Goal: Task Accomplishment & Management: Use online tool/utility

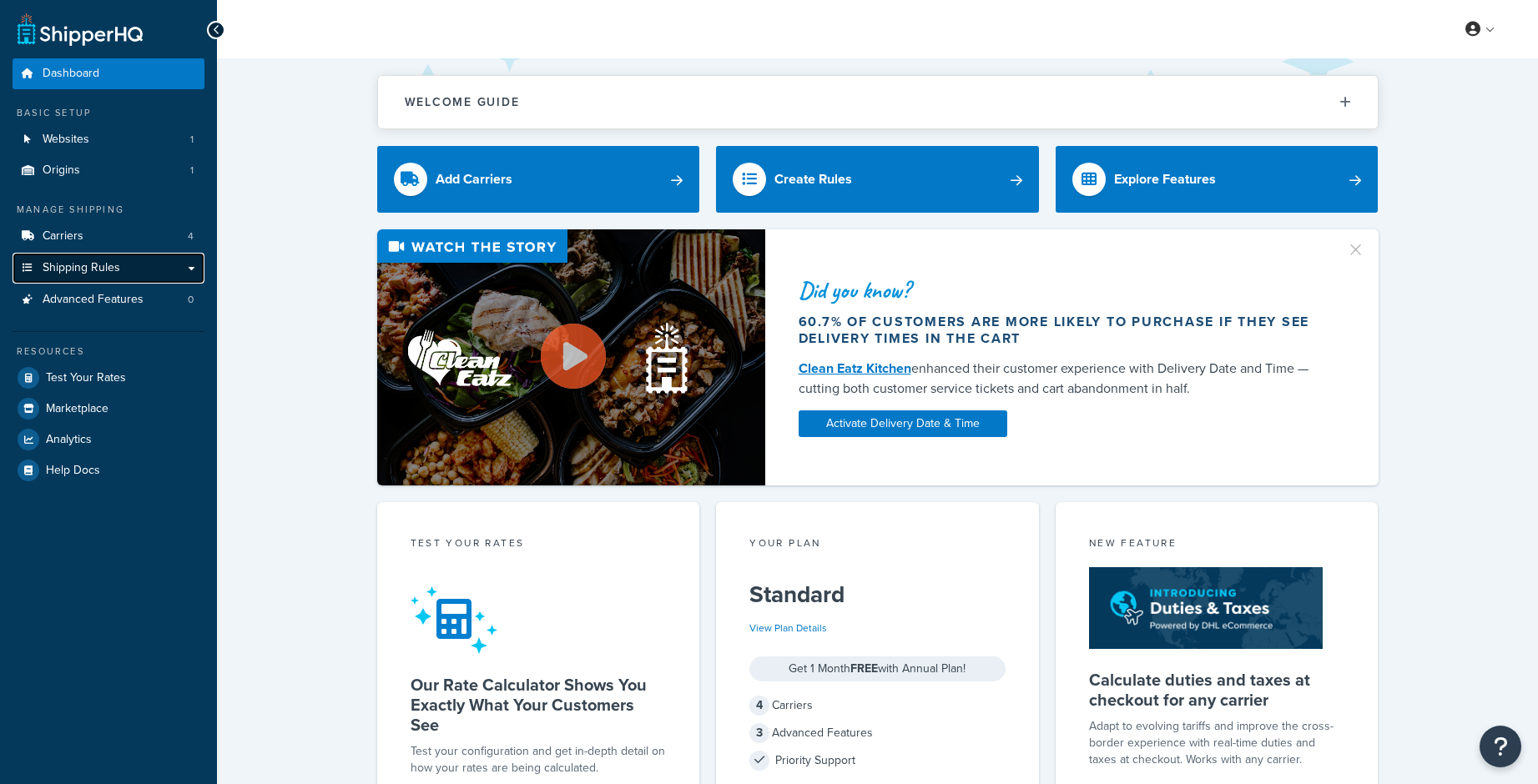
click at [106, 268] on span "Shipping Rules" at bounding box center [82, 268] width 78 height 15
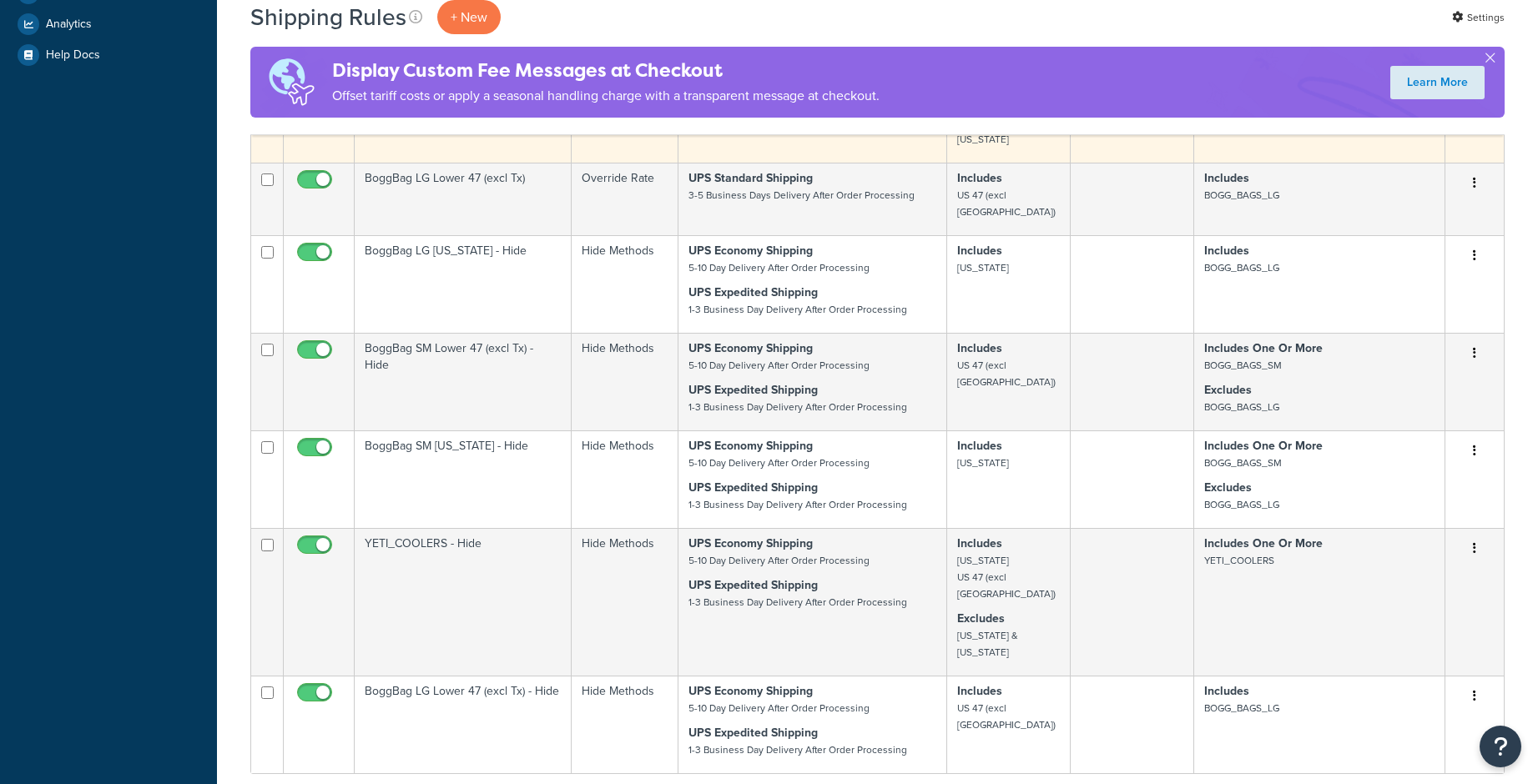
scroll to position [584, 0]
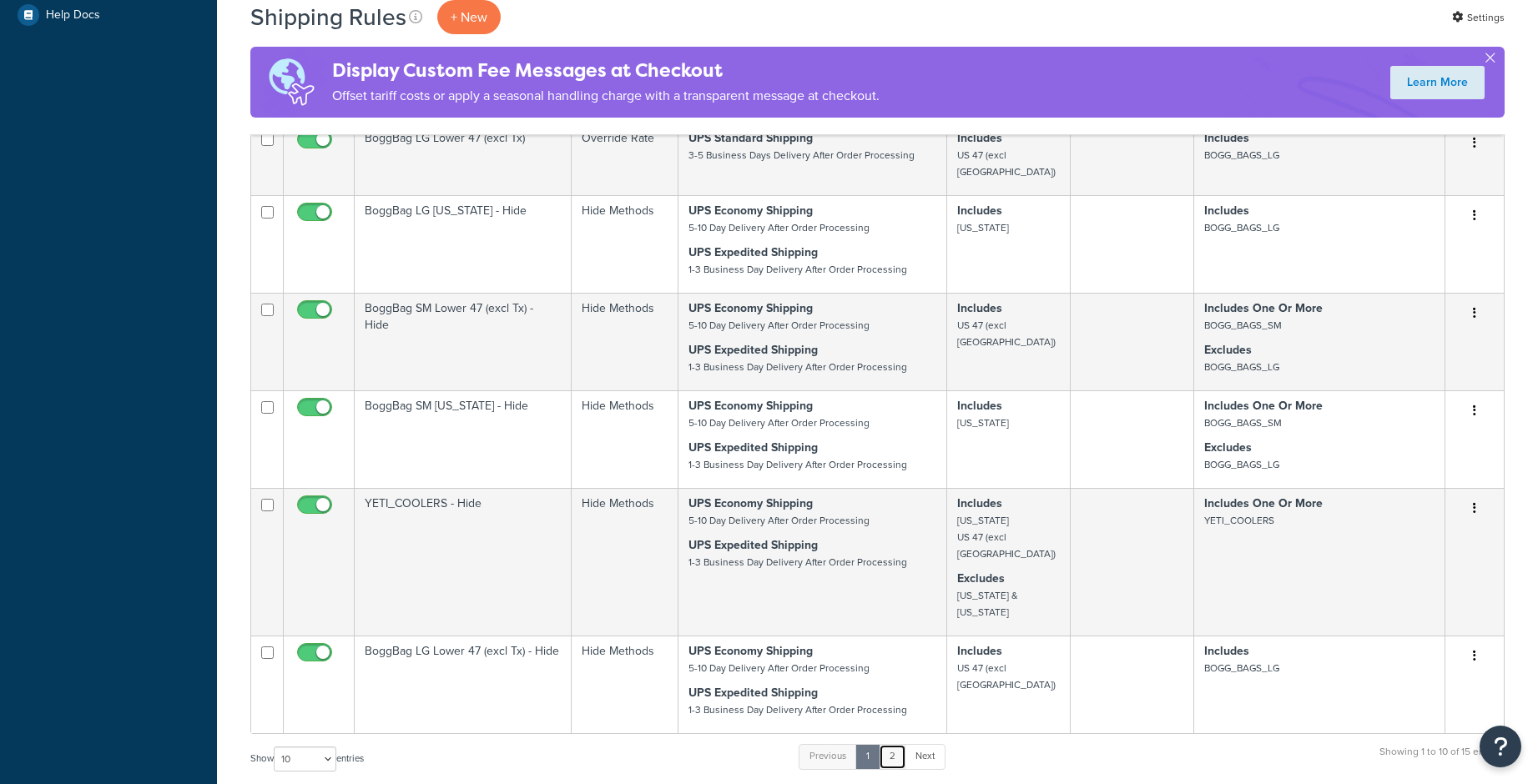
click at [899, 744] on link "2" at bounding box center [892, 757] width 27 height 25
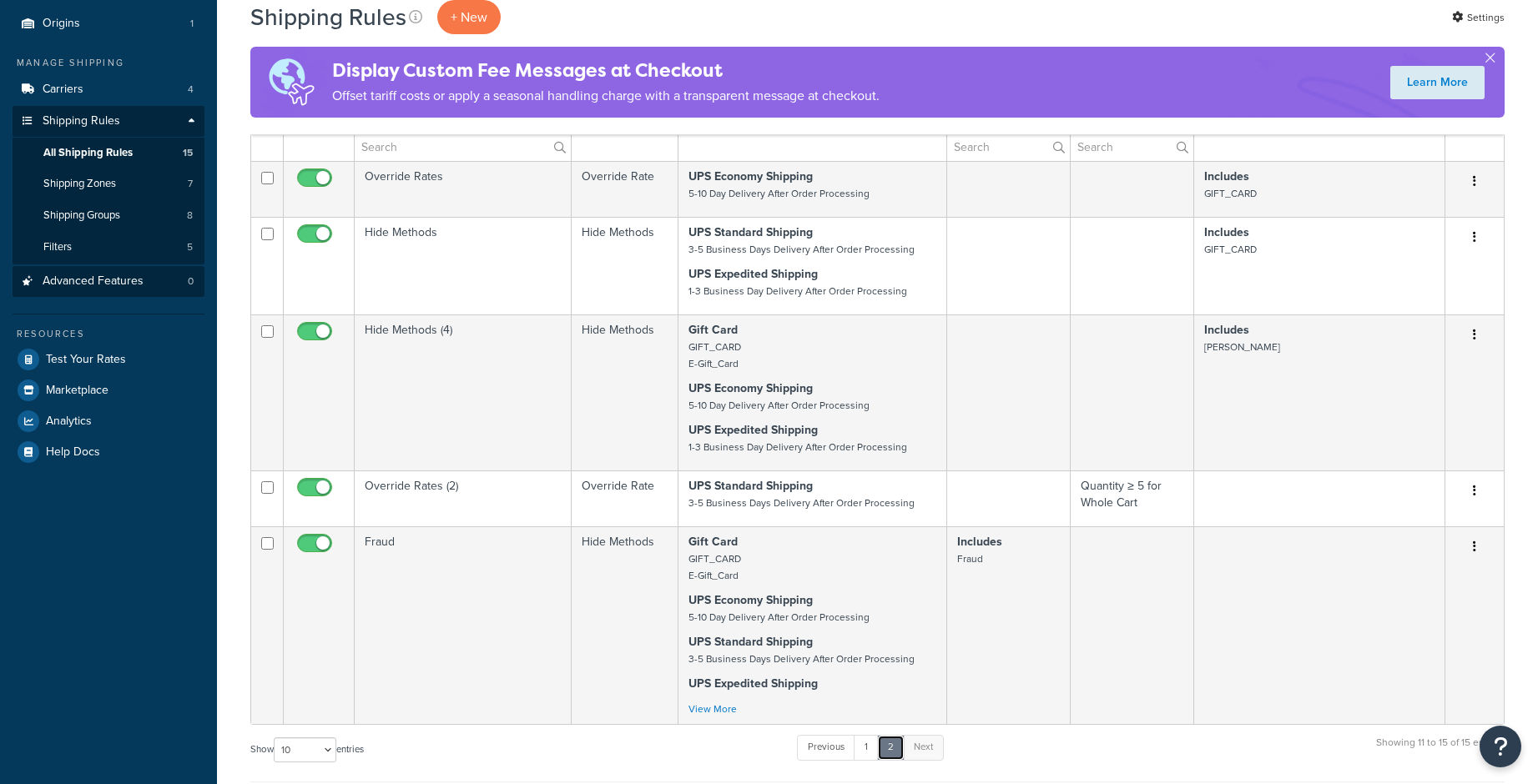
scroll to position [144, 0]
click at [101, 214] on span "Shipping Groups" at bounding box center [82, 218] width 77 height 15
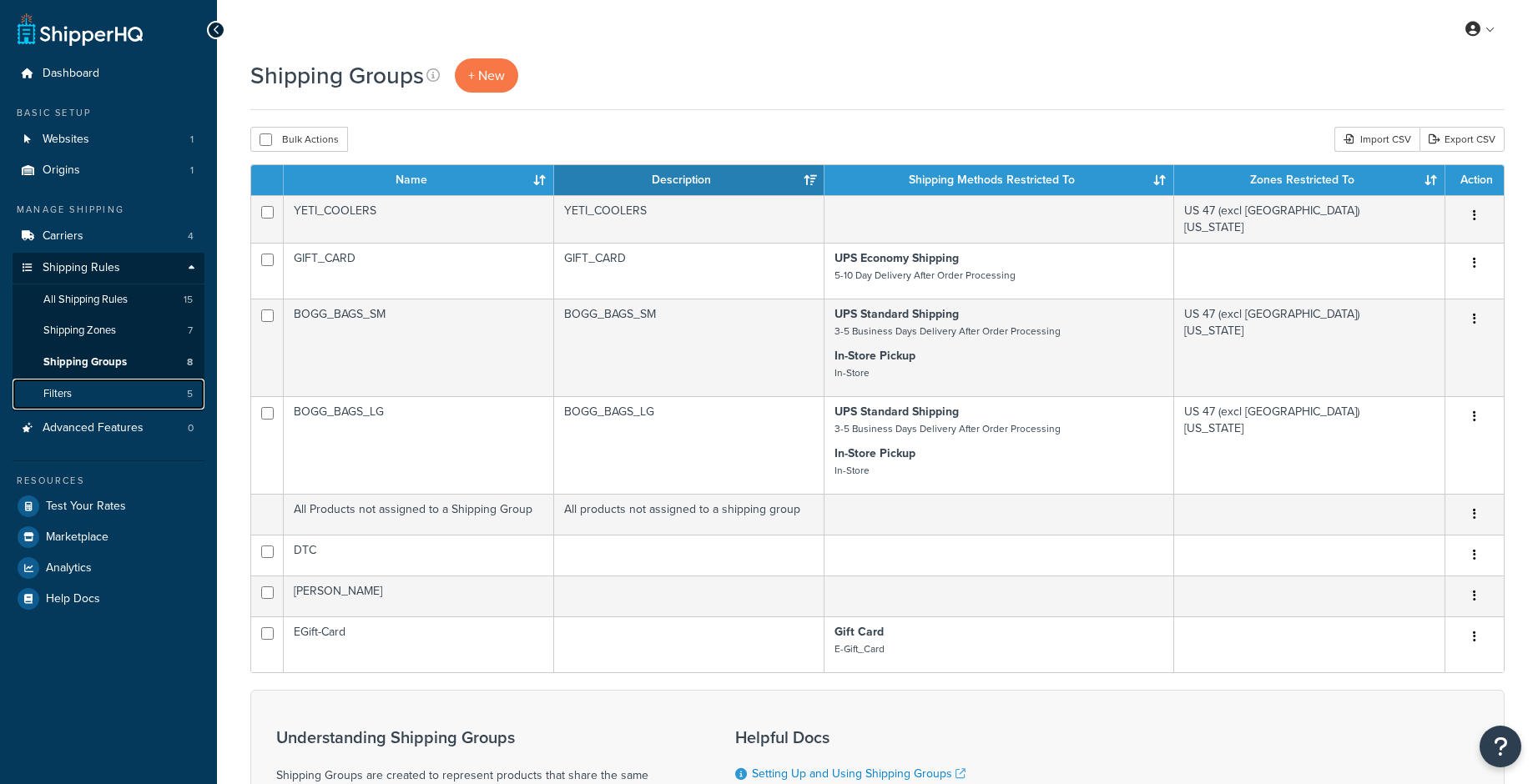
click at [132, 402] on link "Filters 5" at bounding box center [108, 395] width 192 height 31
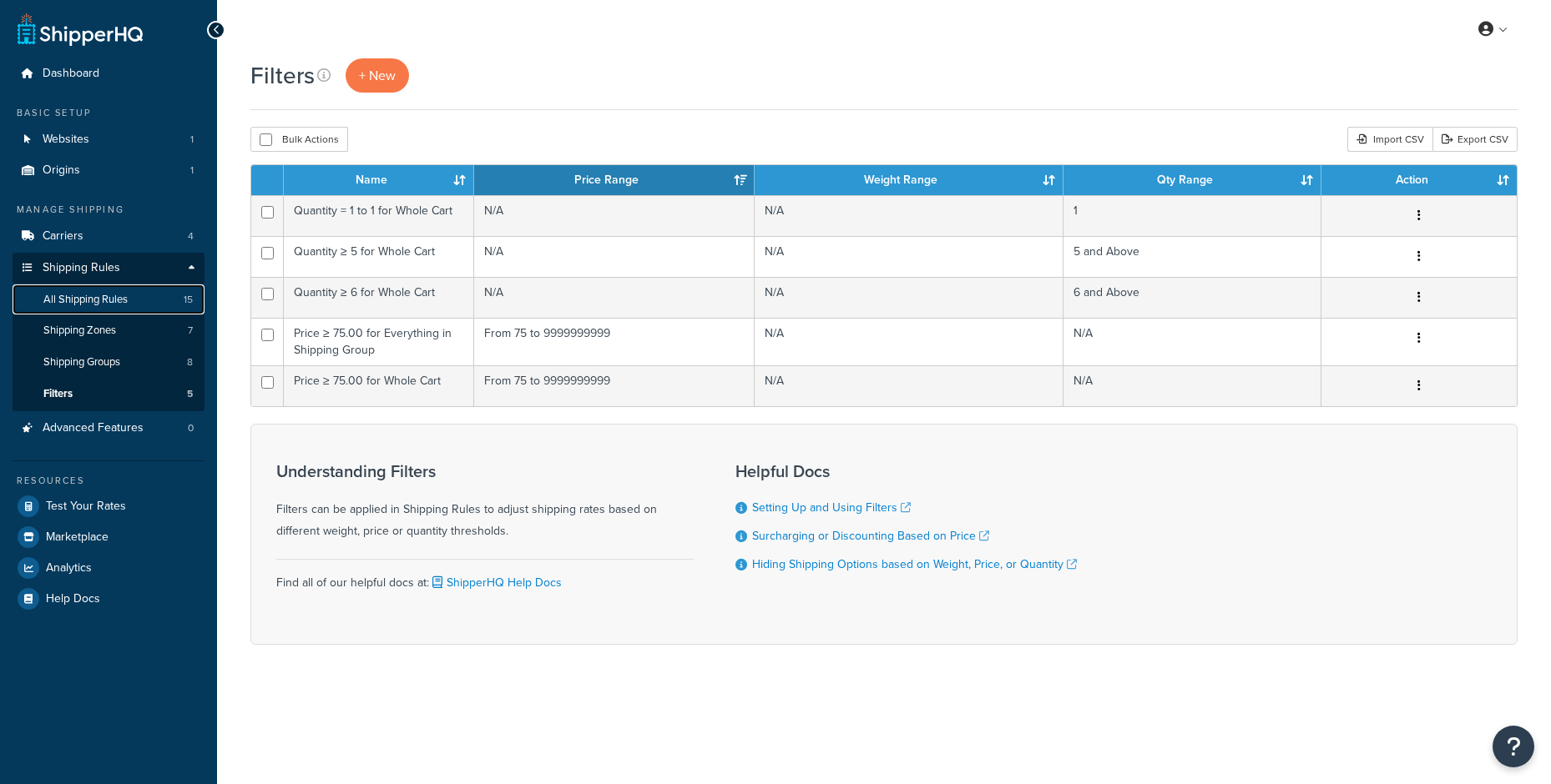
click at [137, 294] on link "All Shipping Rules 15" at bounding box center [108, 300] width 192 height 31
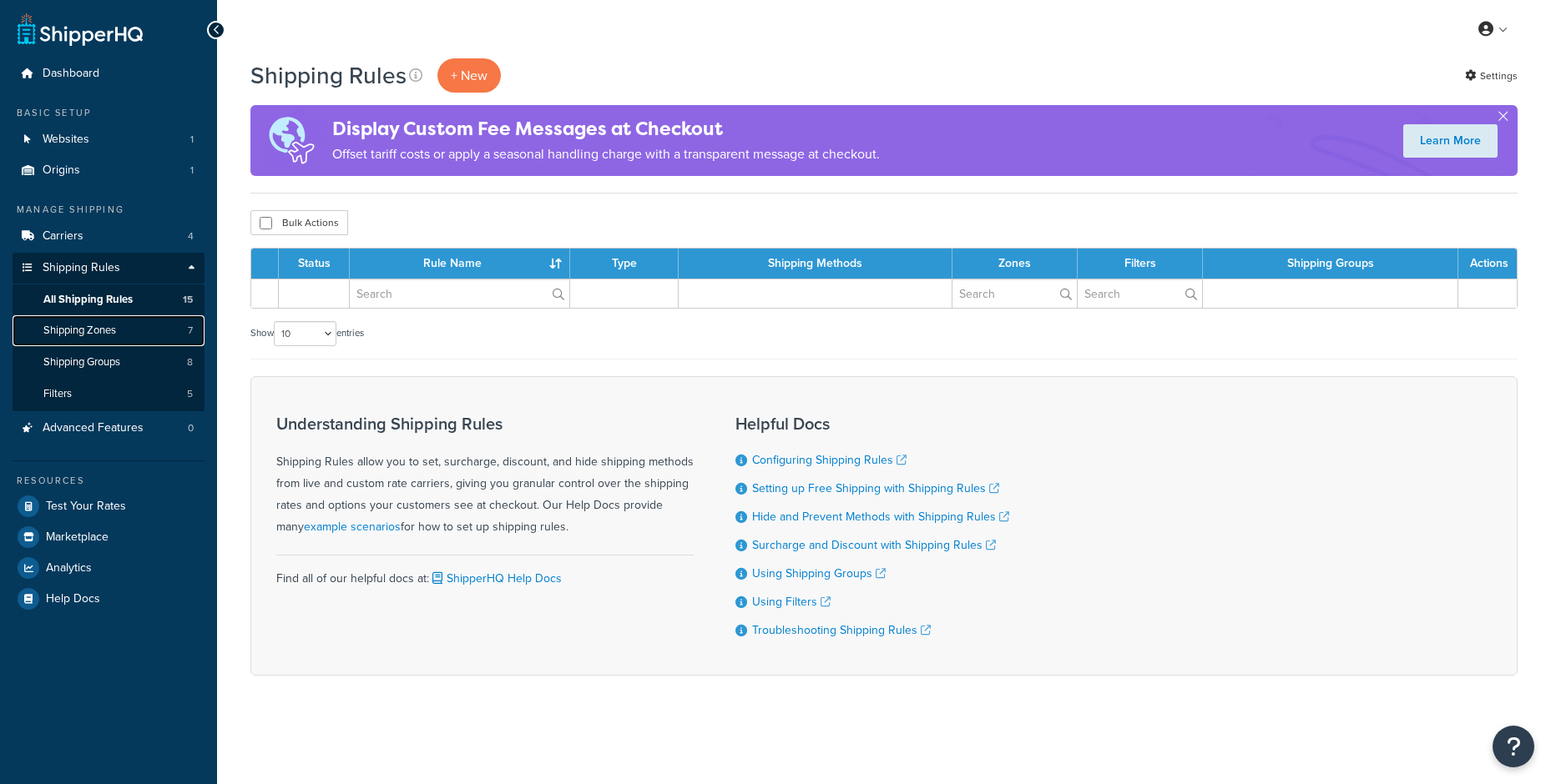
click at [143, 332] on link "Shipping Zones 7" at bounding box center [108, 331] width 192 height 31
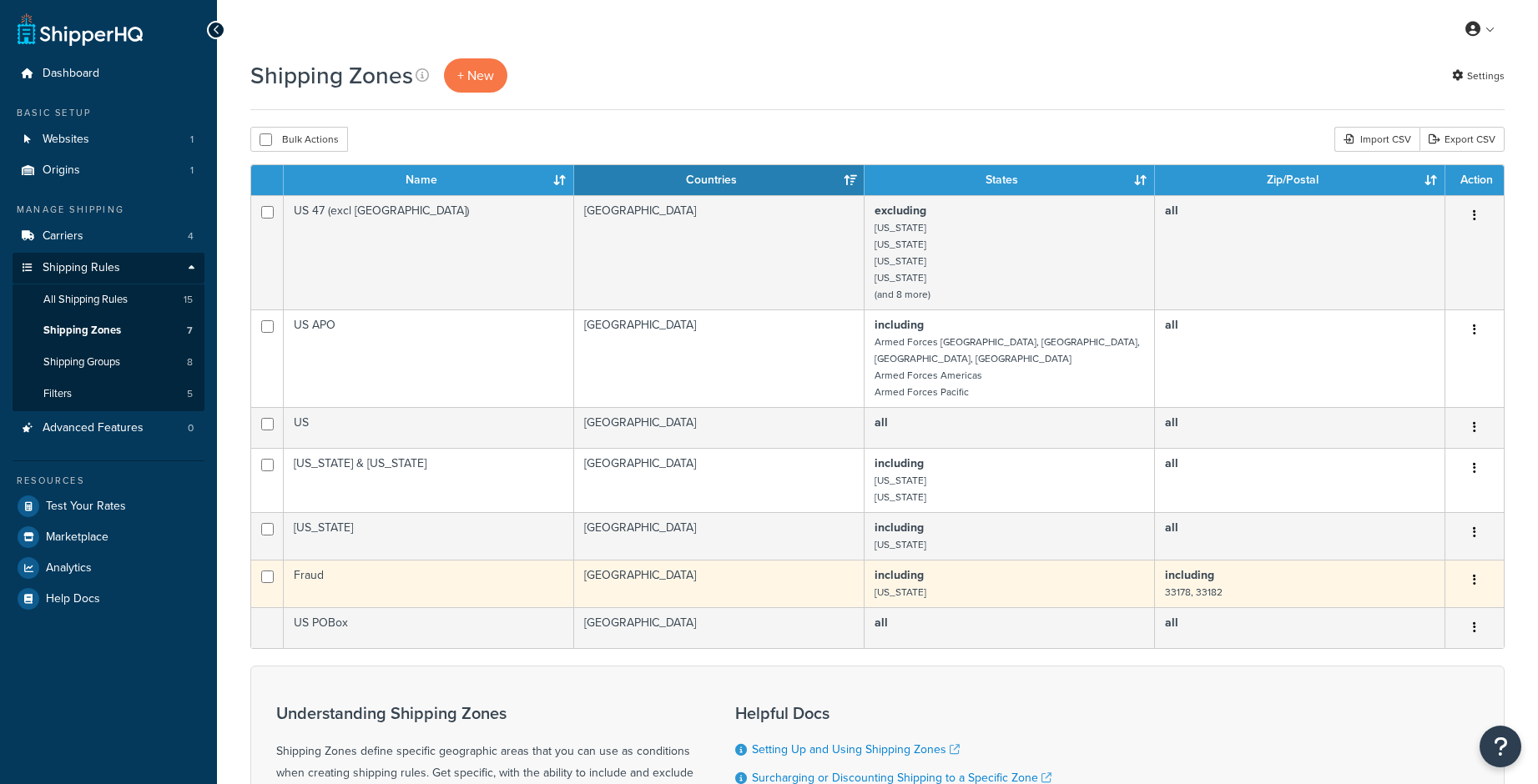
click at [476, 565] on td "Fraud" at bounding box center [429, 583] width 291 height 48
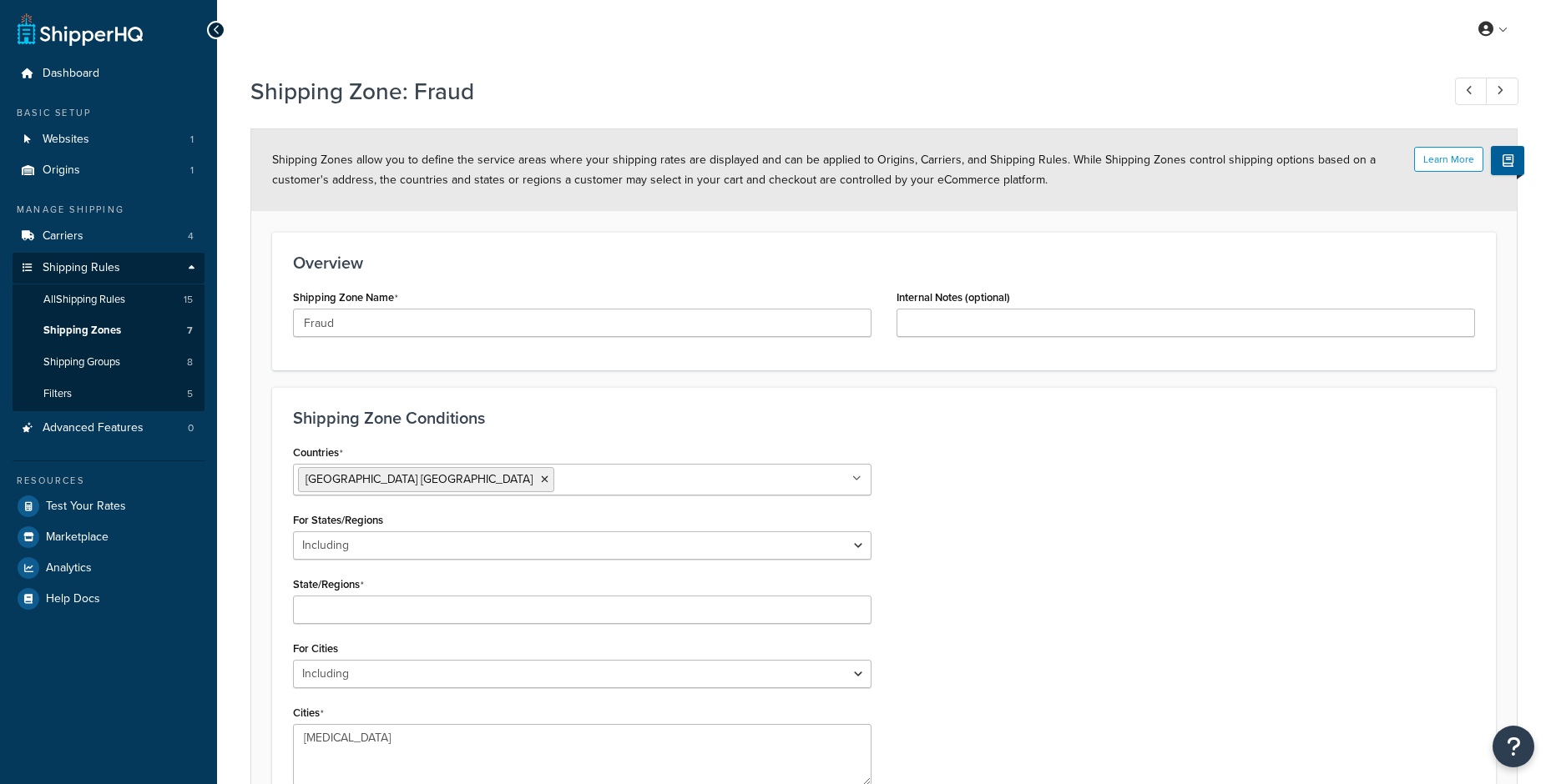
select select "including"
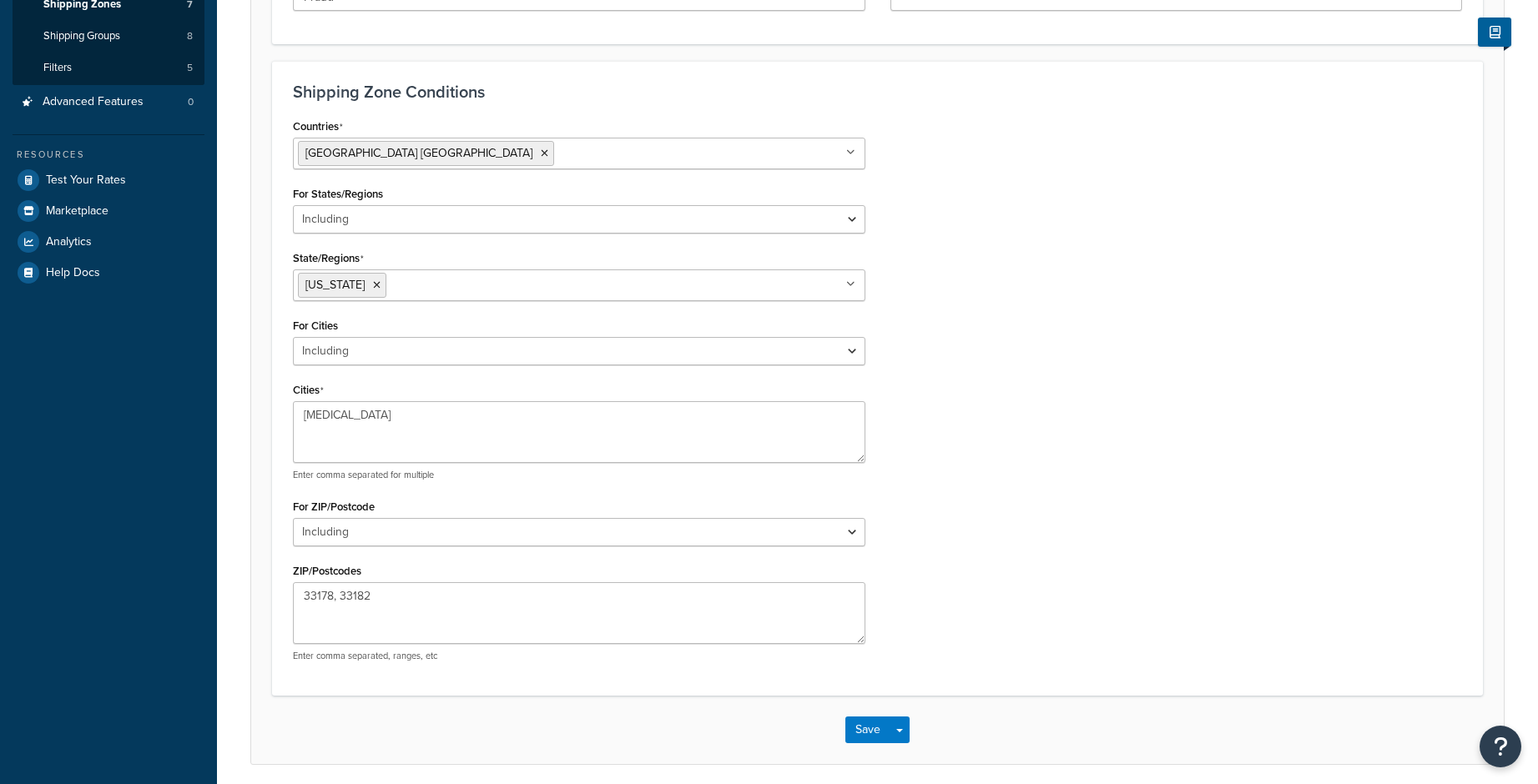
scroll to position [333, 0]
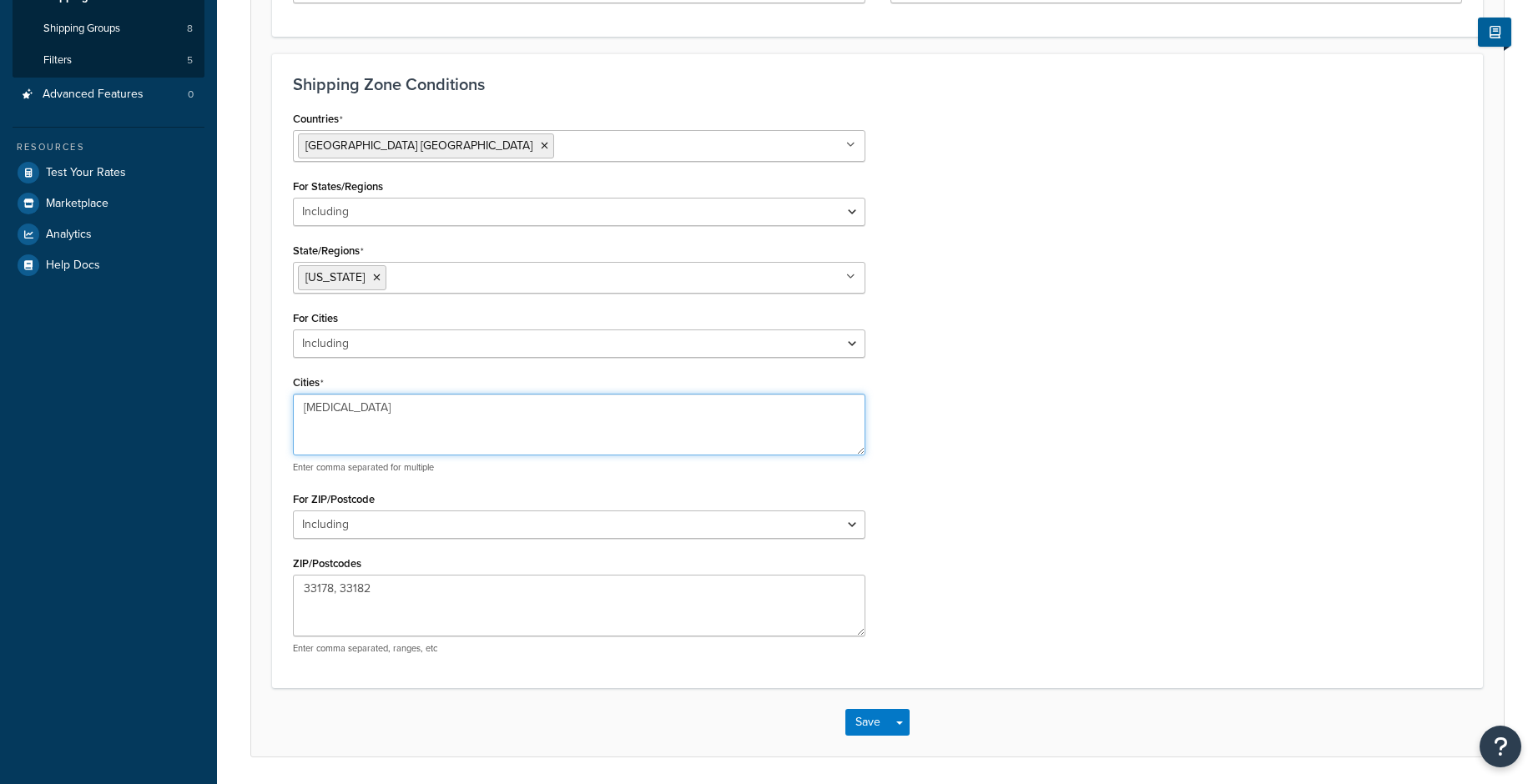
click at [480, 404] on textarea "Doral" at bounding box center [578, 424] width 572 height 61
type textarea "Doral, Miami"
click at [877, 726] on button "Save" at bounding box center [868, 722] width 45 height 26
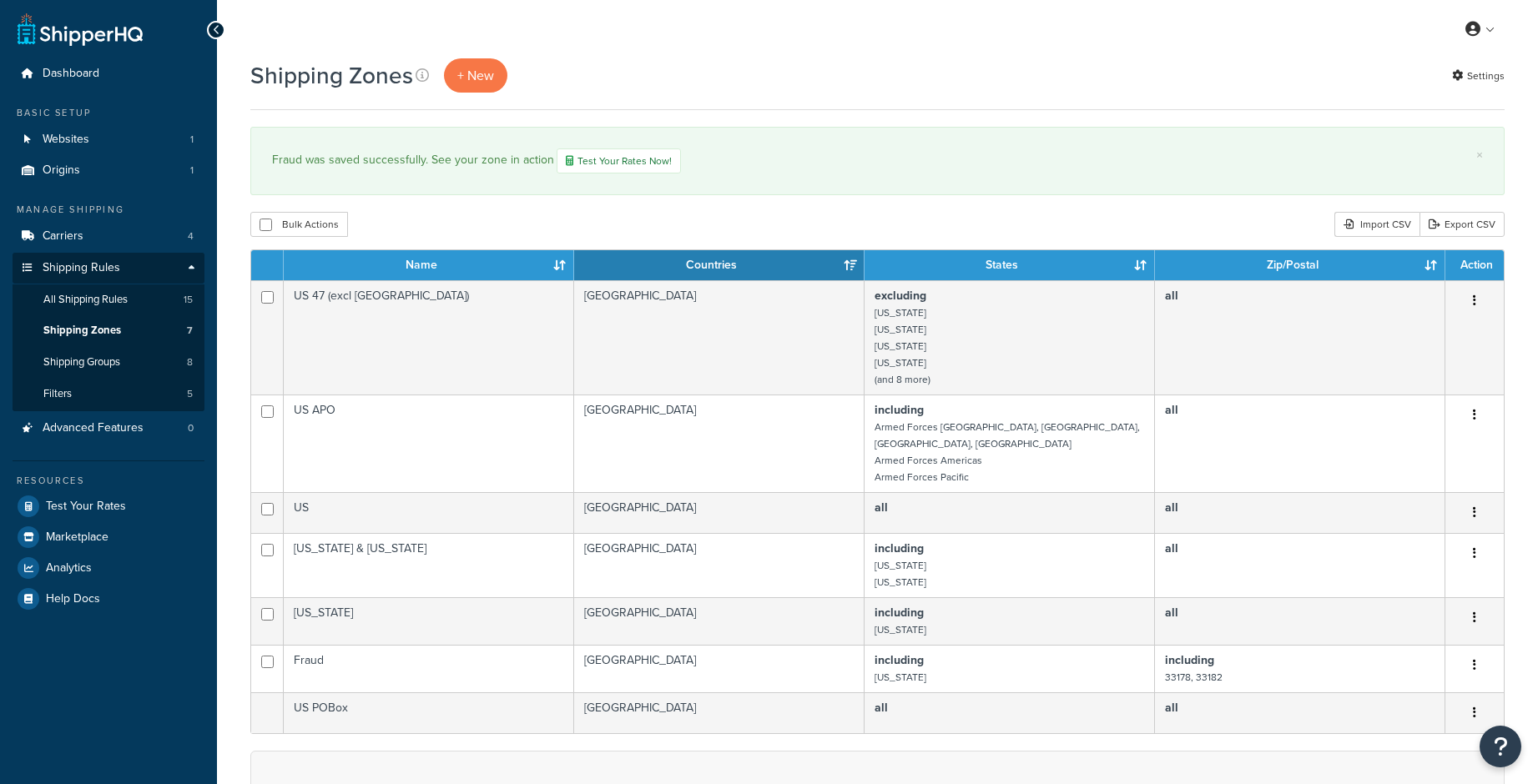
click at [700, 82] on div "Shipping Zones + New Settings" at bounding box center [878, 75] width 1254 height 34
click at [60, 78] on span "Dashboard" at bounding box center [71, 73] width 57 height 15
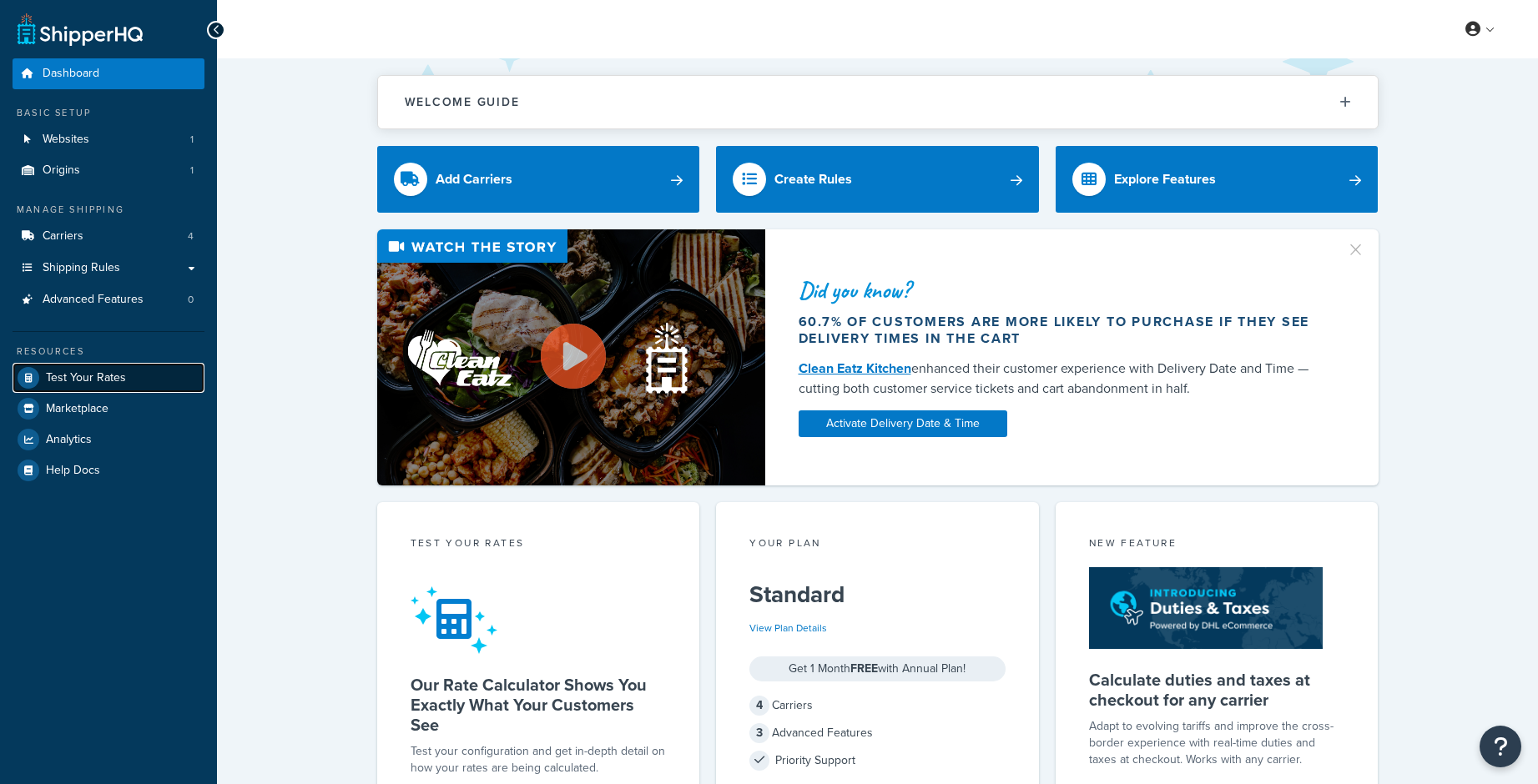
click at [81, 367] on link "Test Your Rates" at bounding box center [108, 377] width 192 height 30
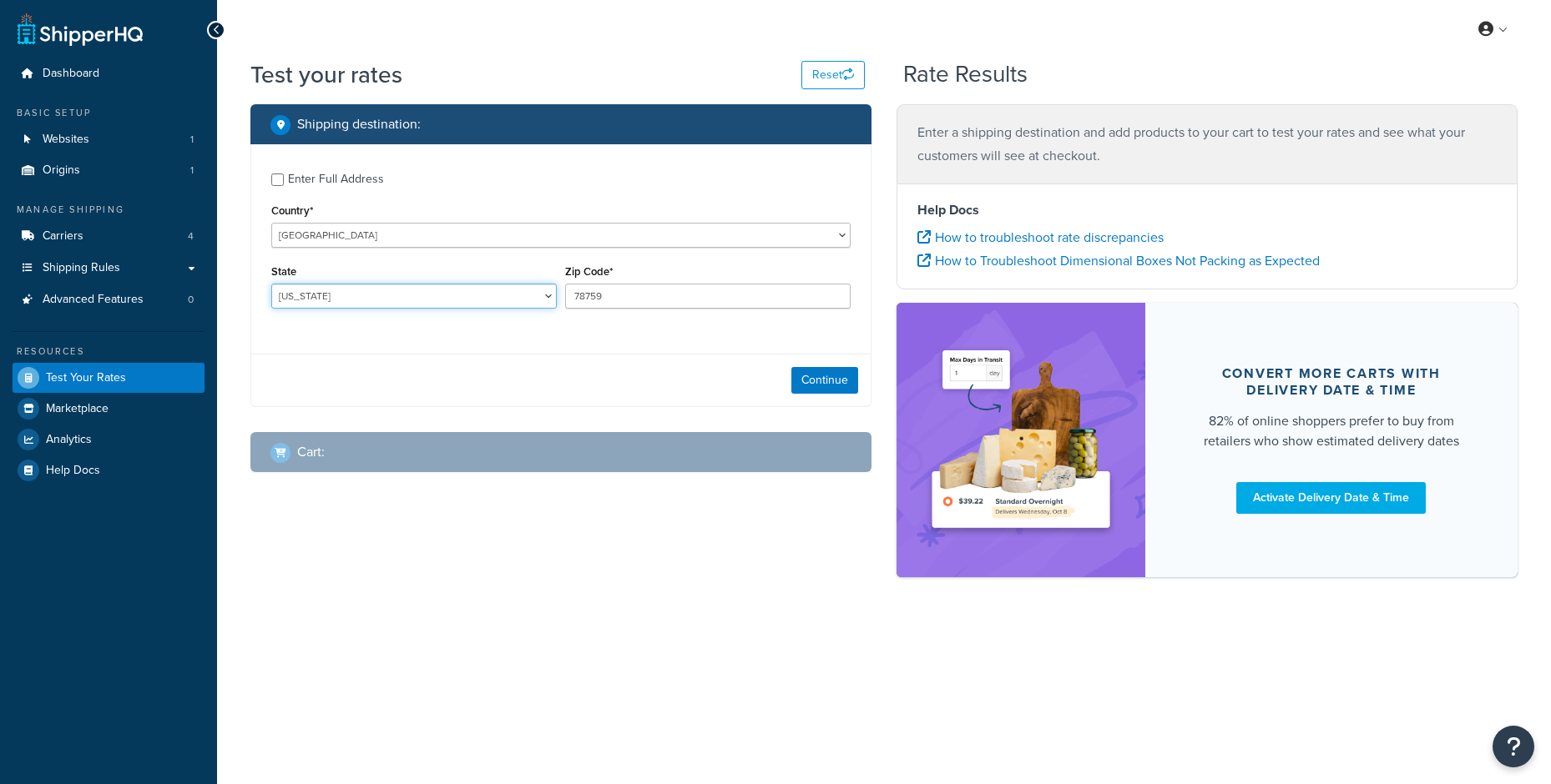
click at [514, 290] on select "[US_STATE] [US_STATE] [US_STATE] [US_STATE] [US_STATE] Armed Forces Americas Ar…" at bounding box center [414, 296] width 286 height 25
select select "FL"
click at [271, 284] on select "[US_STATE] [US_STATE] [US_STATE] [US_STATE] [US_STATE] Armed Forces Americas Ar…" at bounding box center [414, 296] width 286 height 25
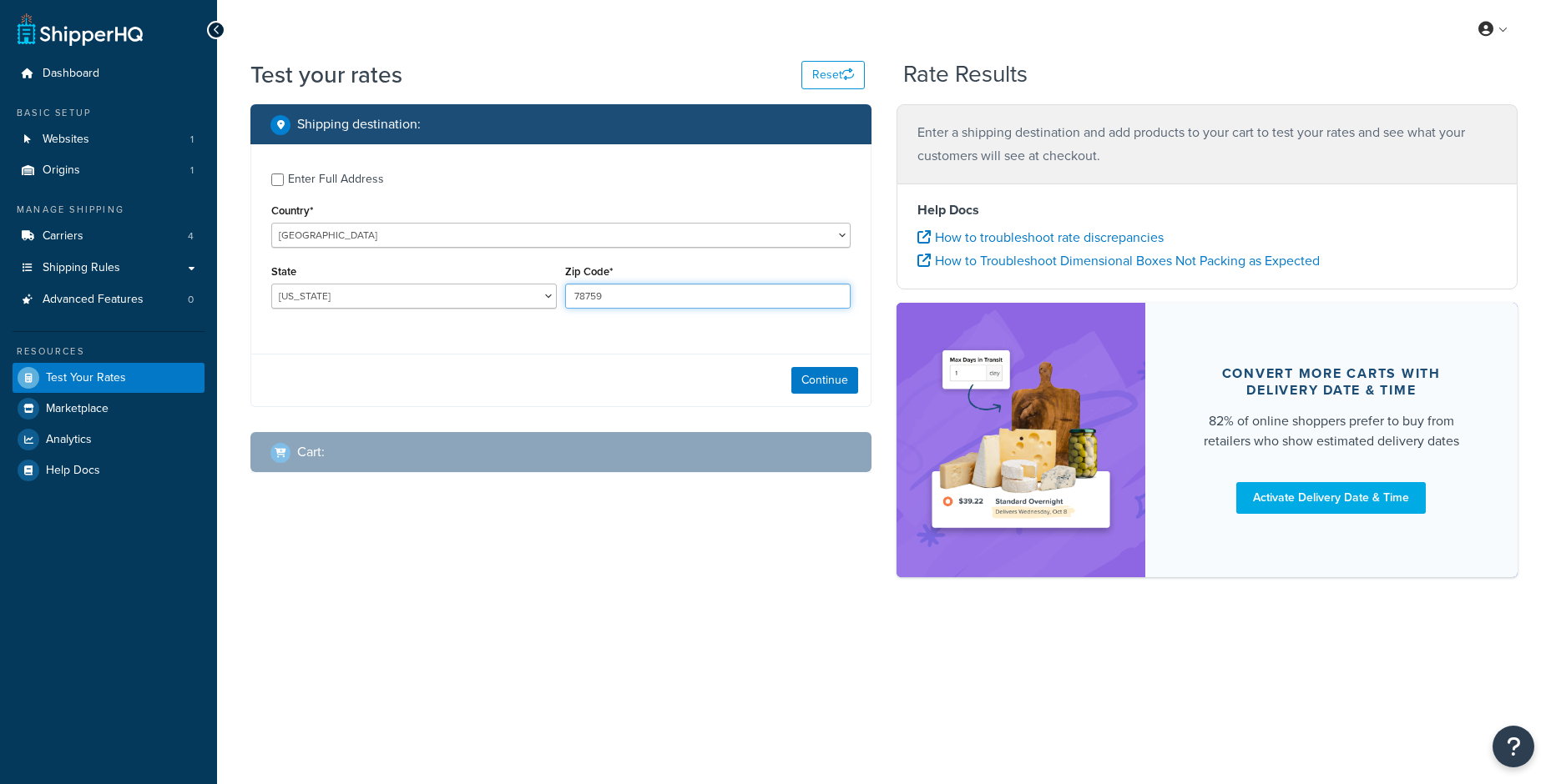
click at [605, 303] on input "78759" at bounding box center [707, 296] width 286 height 25
type input "33101"
click at [807, 379] on button "Continue" at bounding box center [824, 380] width 66 height 26
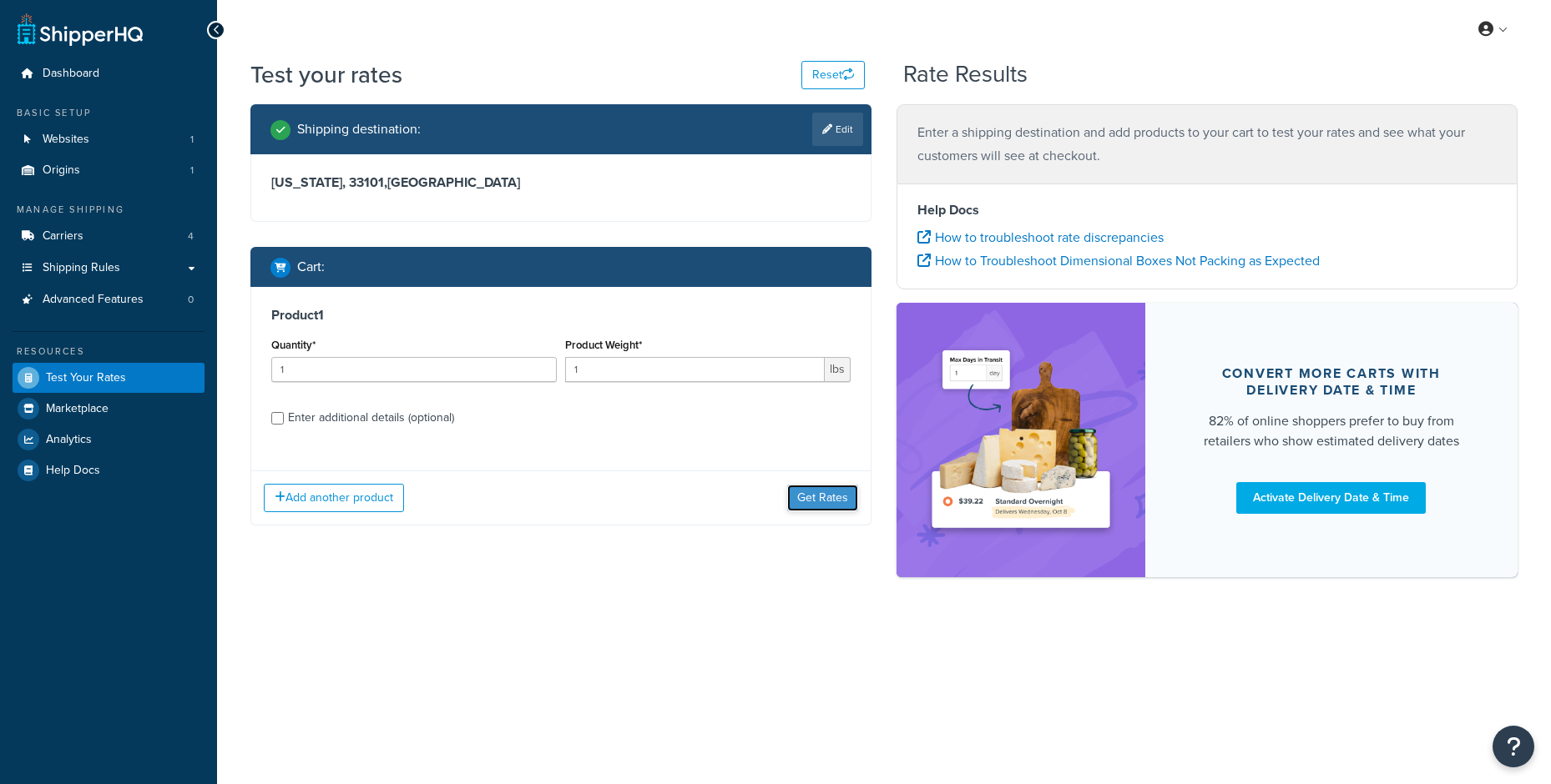
click at [810, 495] on button "Get Rates" at bounding box center [822, 497] width 71 height 26
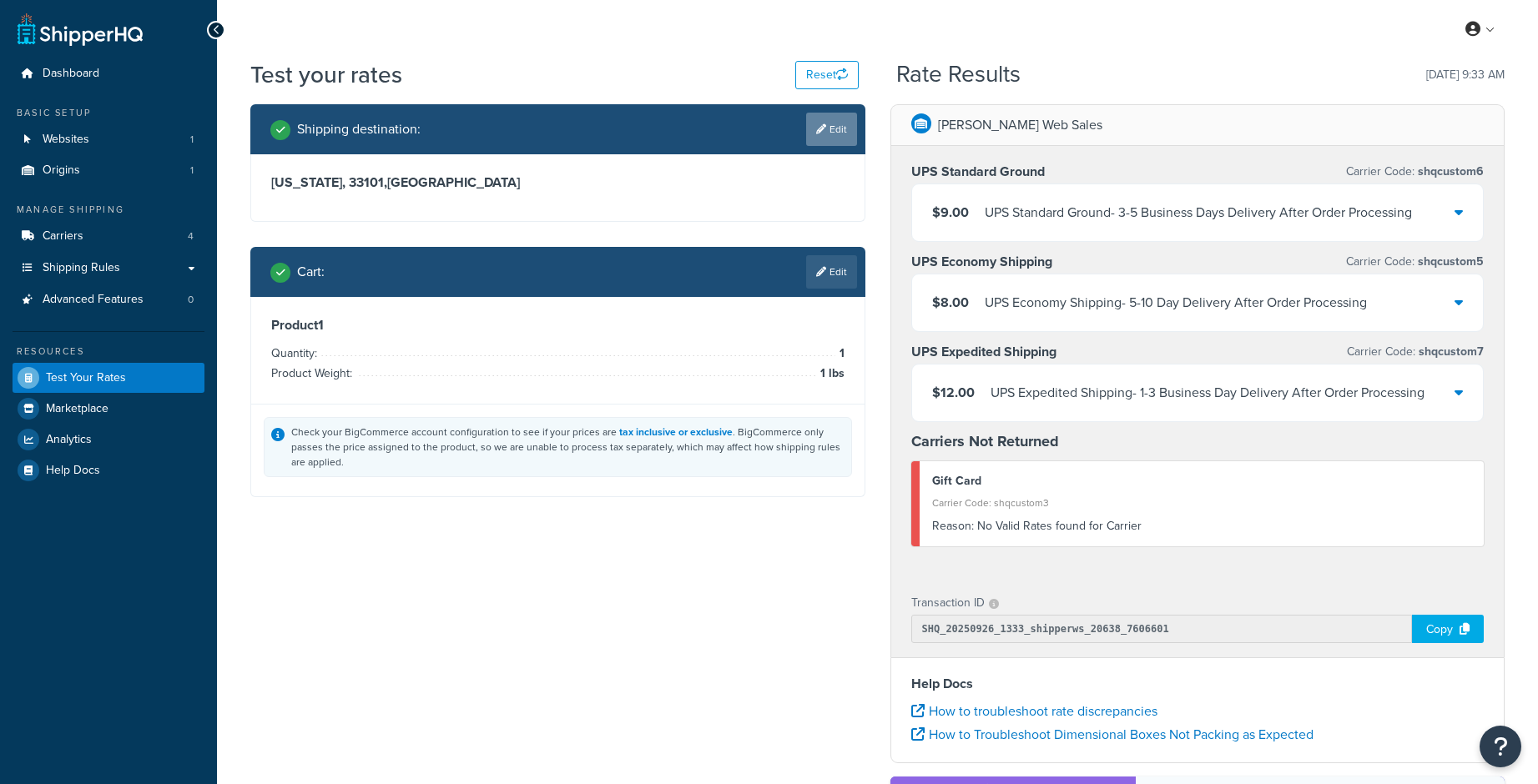
click at [840, 140] on link "Edit" at bounding box center [832, 130] width 51 height 33
select select "FL"
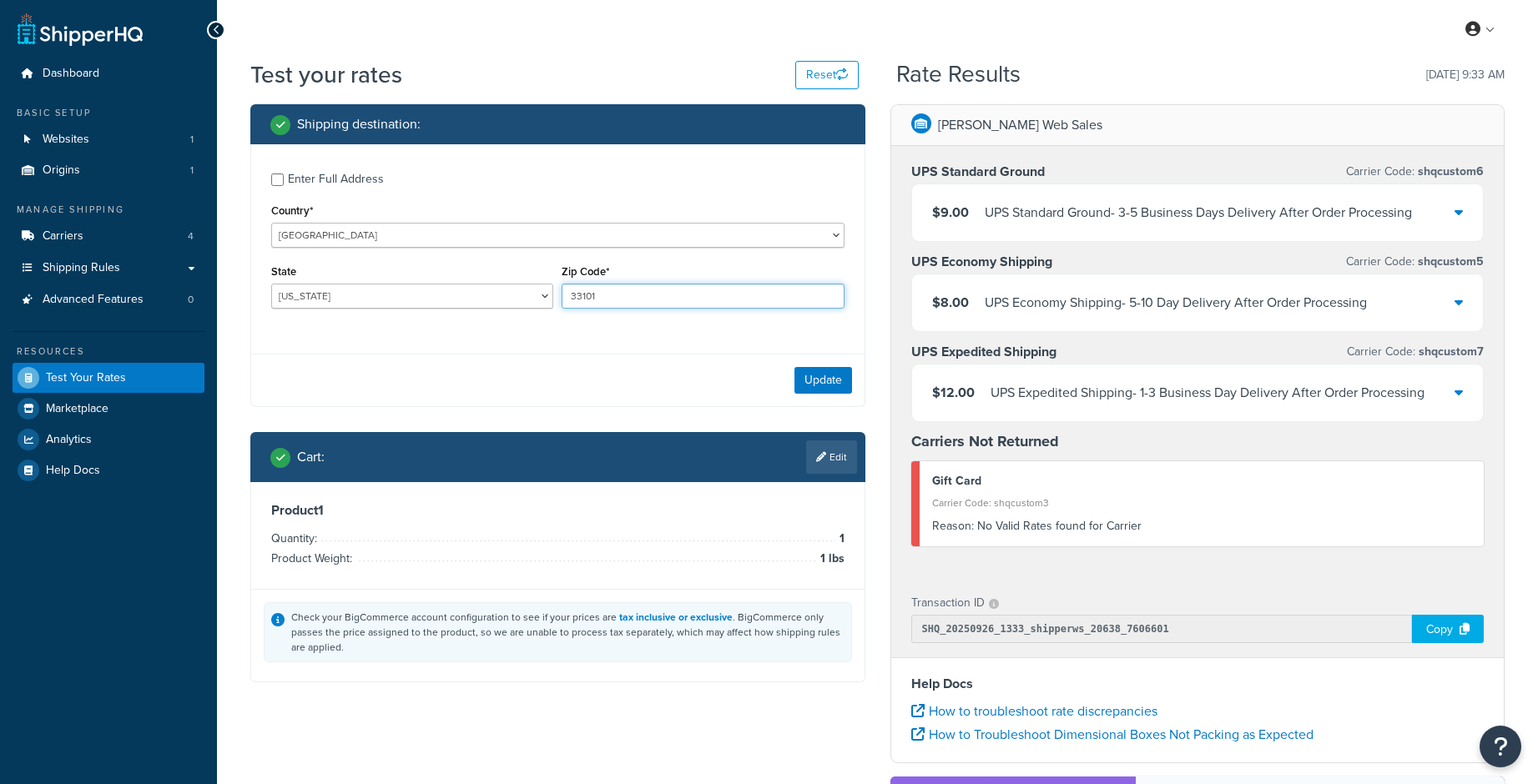
click at [575, 293] on input "33101" at bounding box center [702, 296] width 282 height 25
paste input "82"
type input "33182"
click at [815, 385] on button "Update" at bounding box center [823, 380] width 58 height 26
